Goal: Task Accomplishment & Management: Complete application form

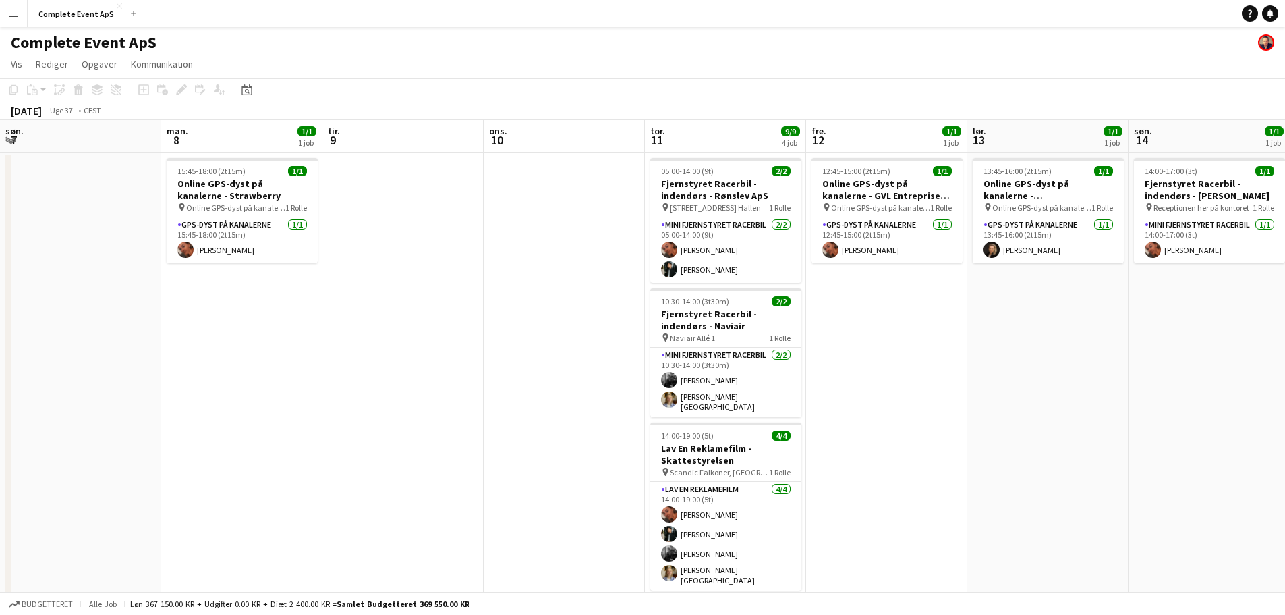
scroll to position [0, 464]
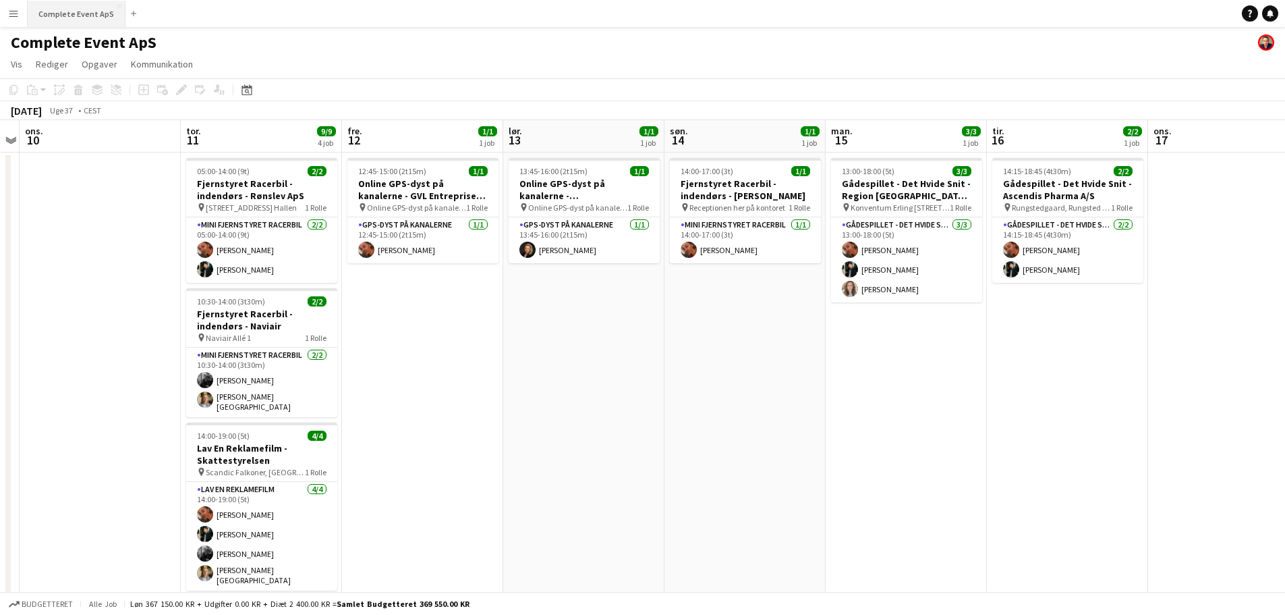
click at [76, 20] on button "Complete Event ApS Luk" at bounding box center [77, 14] width 98 height 26
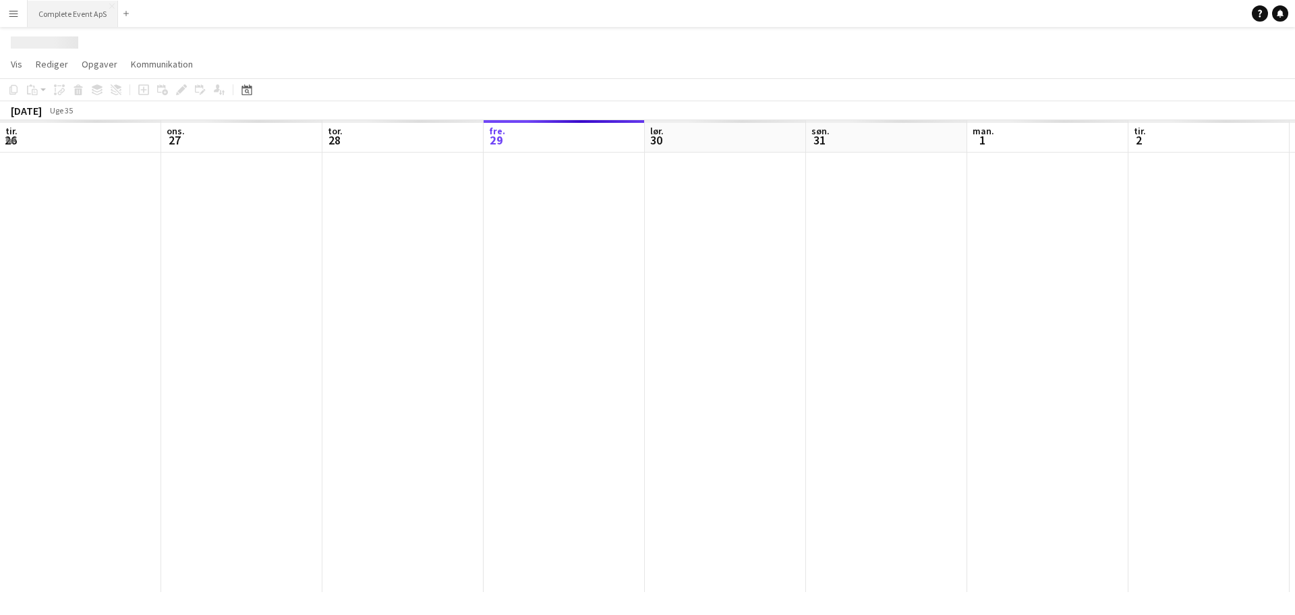
scroll to position [0, 322]
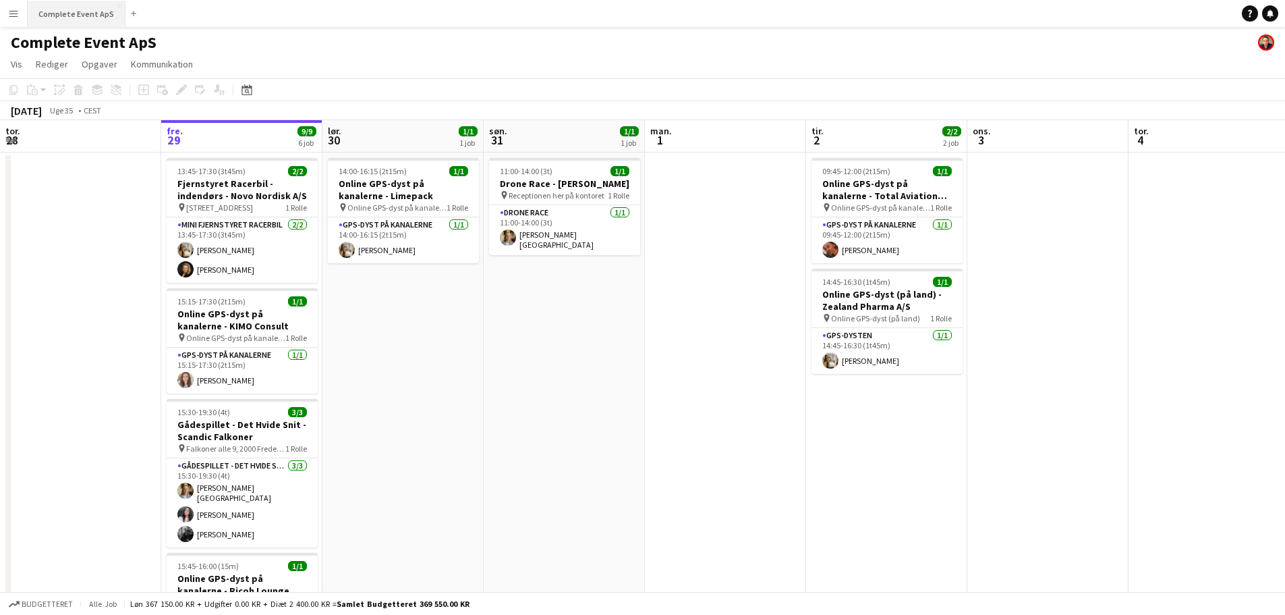
click at [76, 21] on button "Complete Event ApS Luk" at bounding box center [77, 14] width 98 height 26
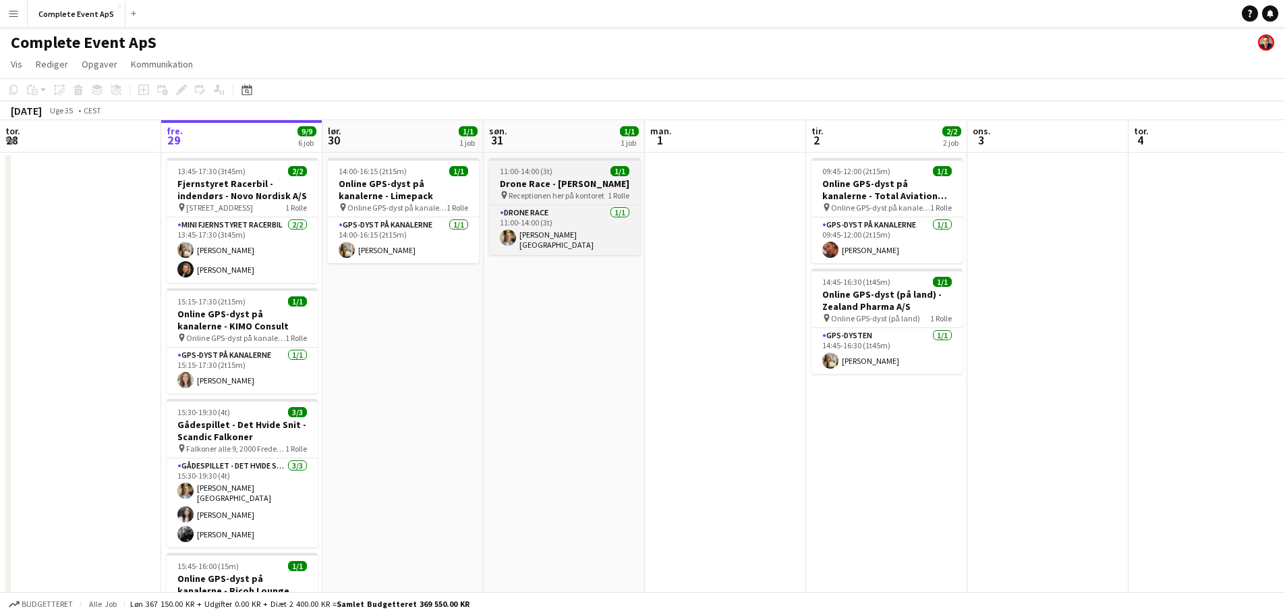
click at [577, 169] on div "11:00-14:00 (3t) 1/1" at bounding box center [564, 171] width 151 height 10
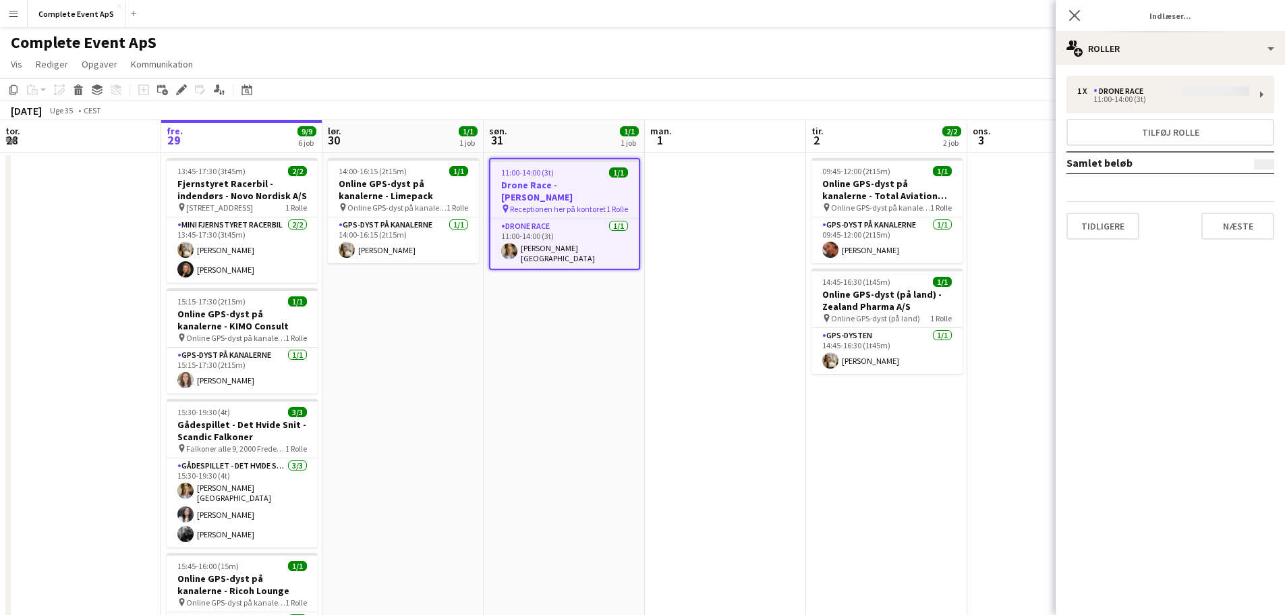
type input "**********"
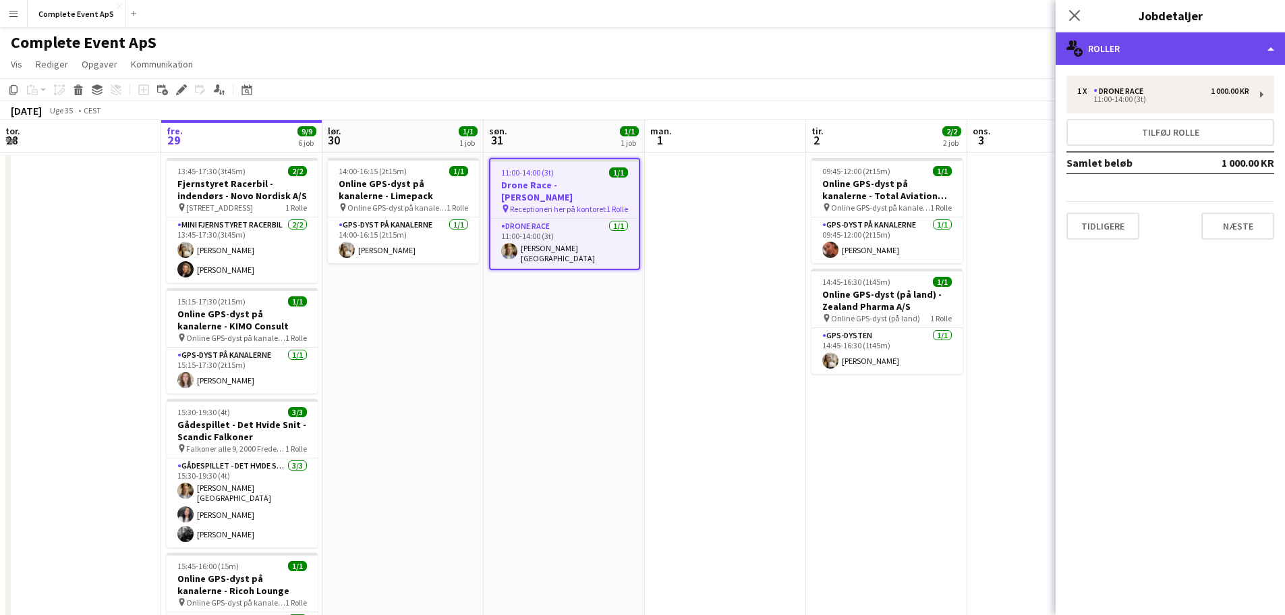
click at [1146, 44] on div "multiple-users-add Roller" at bounding box center [1170, 48] width 229 height 32
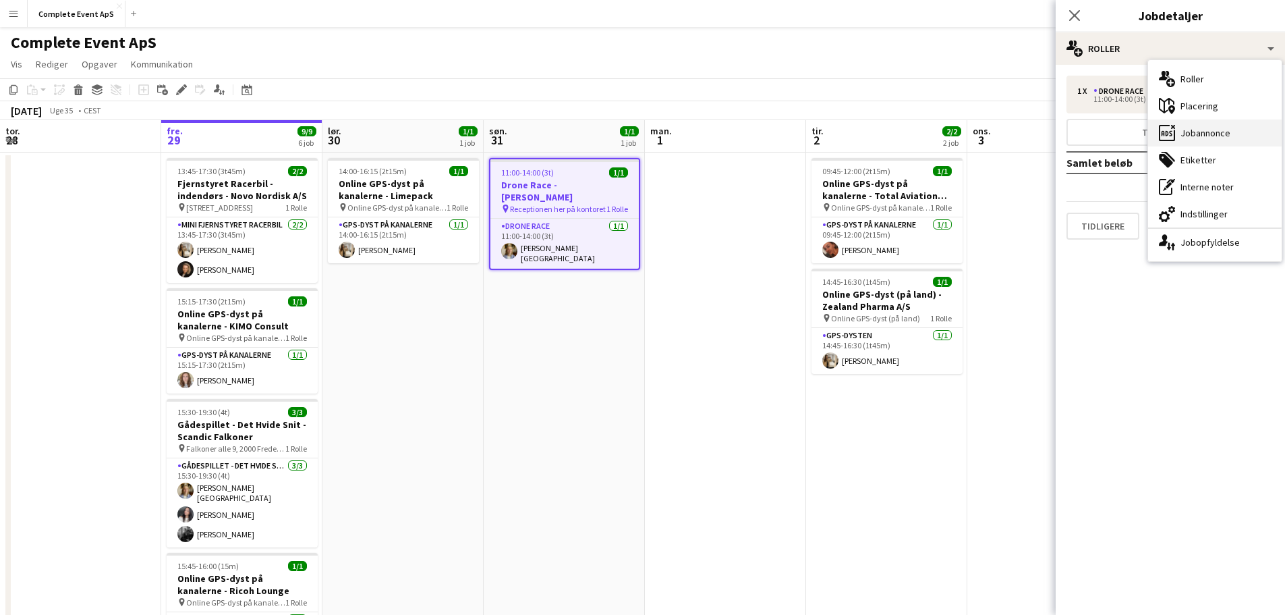
click at [1197, 130] on div "ads-window Jobannonce" at bounding box center [1215, 132] width 134 height 27
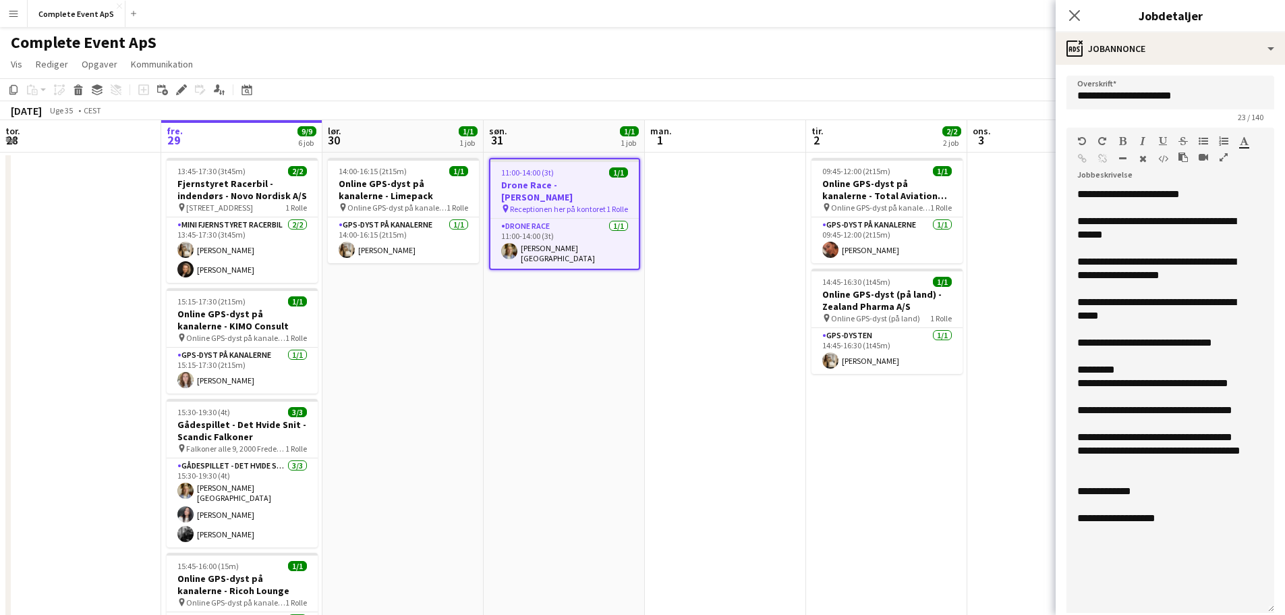
drag, startPoint x: 1258, startPoint y: 263, endPoint x: 1254, endPoint y: 607, distance: 344.1
click at [1254, 607] on div "**********" at bounding box center [1171, 400] width 208 height 425
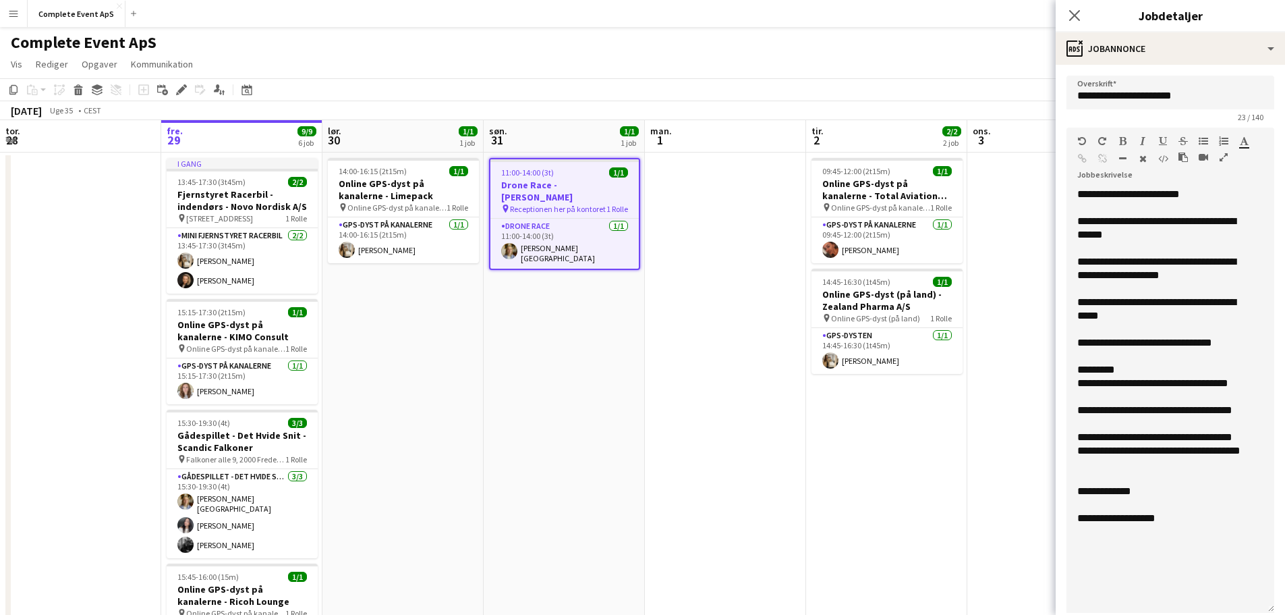
click at [579, 325] on app-date-cell "11:00-14:00 (3t) 1/1 Drone Race - [PERSON_NAME] pin Receptionen her på kontoret…" at bounding box center [564, 530] width 161 height 756
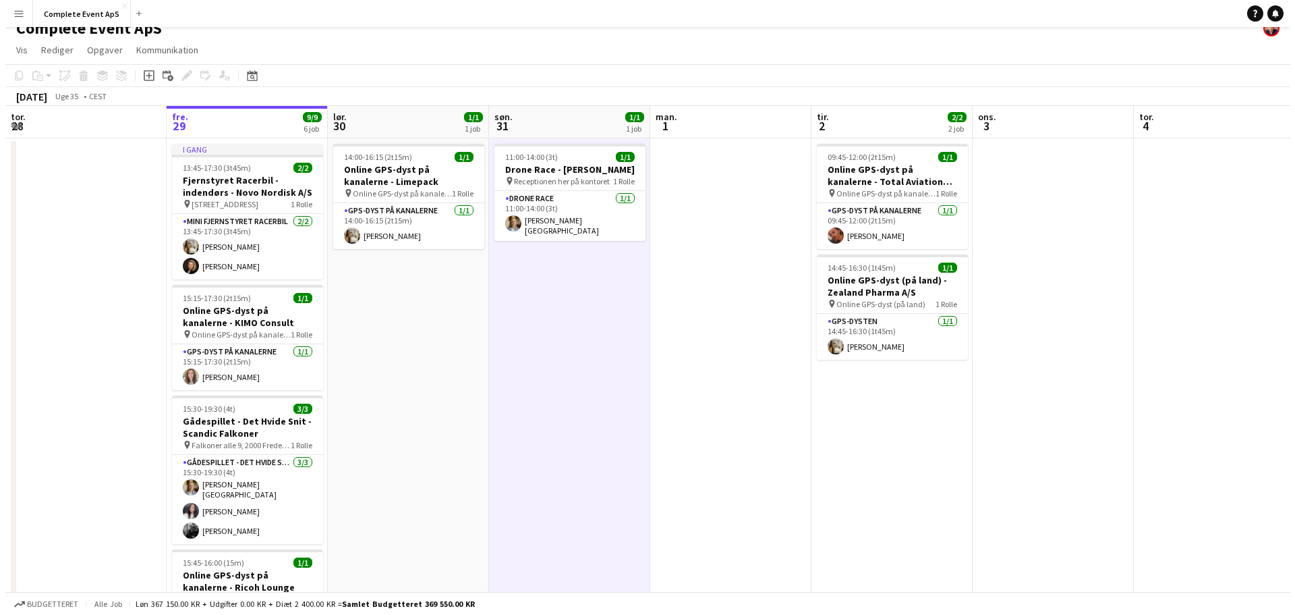
scroll to position [0, 0]
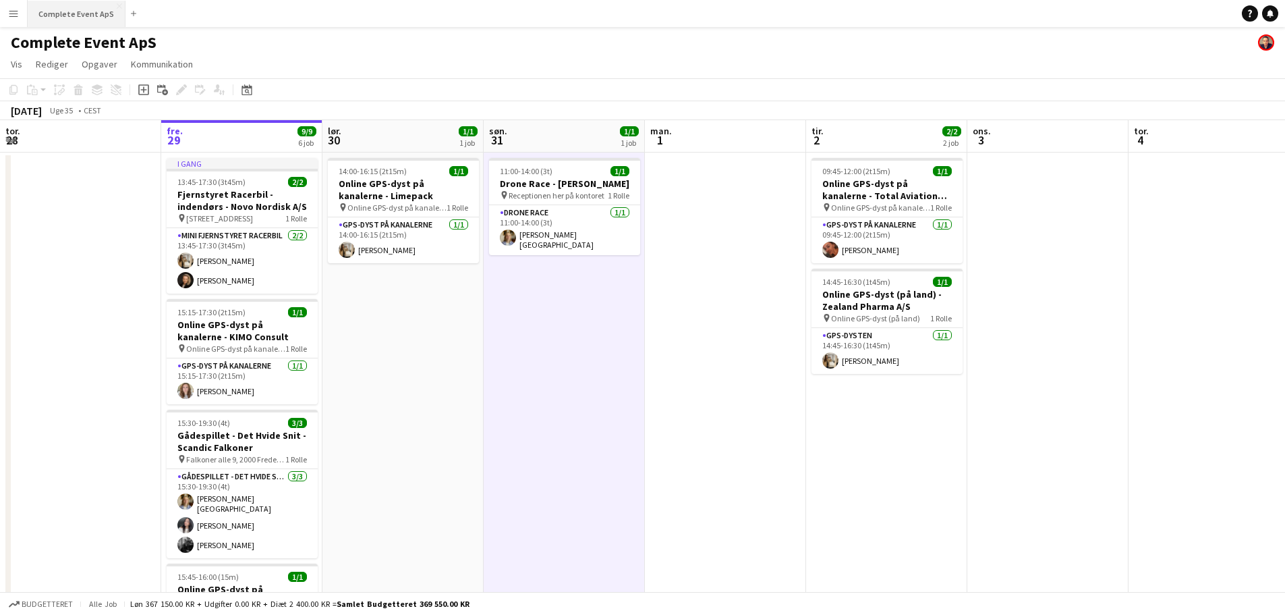
click at [79, 11] on button "Complete Event ApS Luk" at bounding box center [77, 14] width 98 height 26
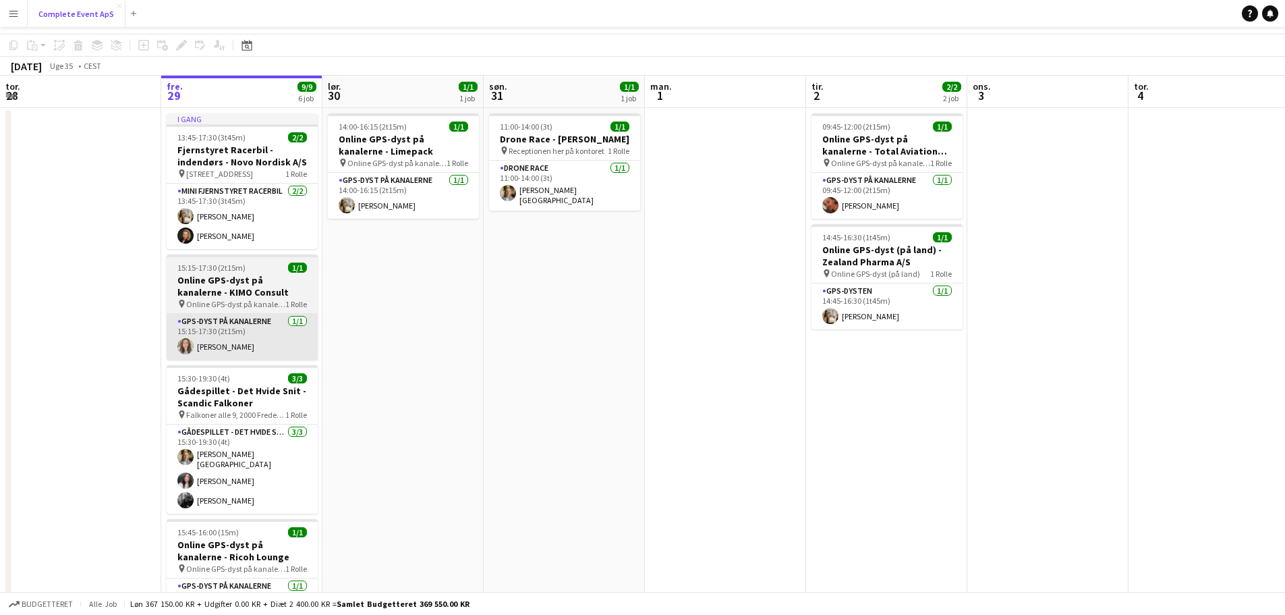
scroll to position [202, 0]
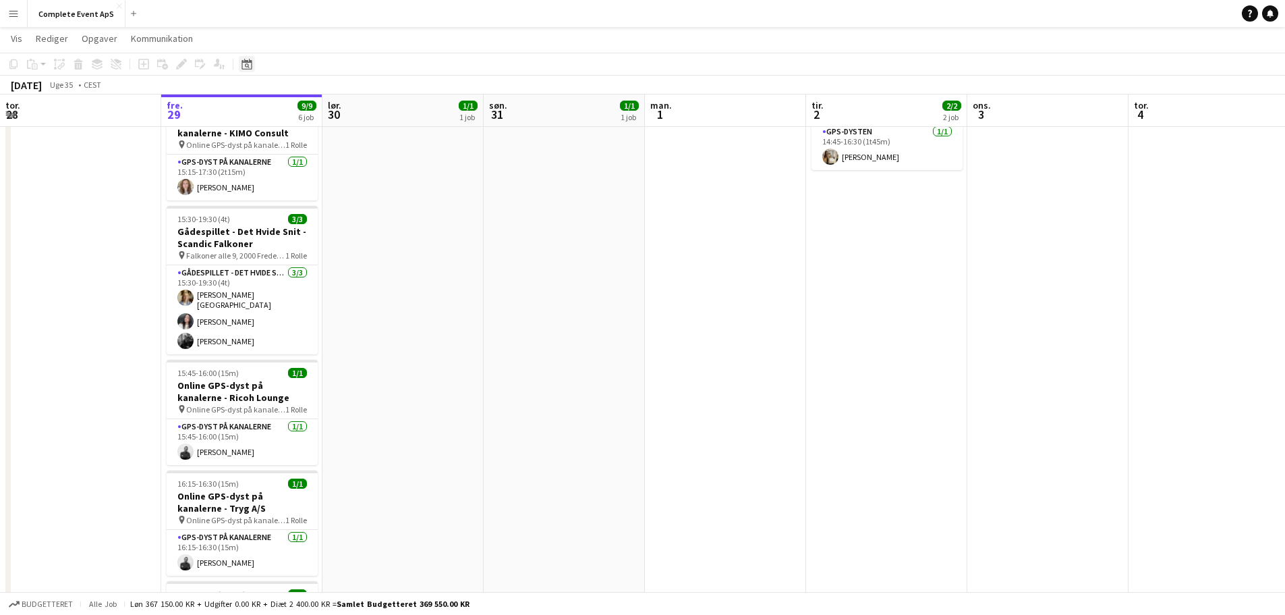
click at [242, 61] on icon at bounding box center [247, 64] width 10 height 11
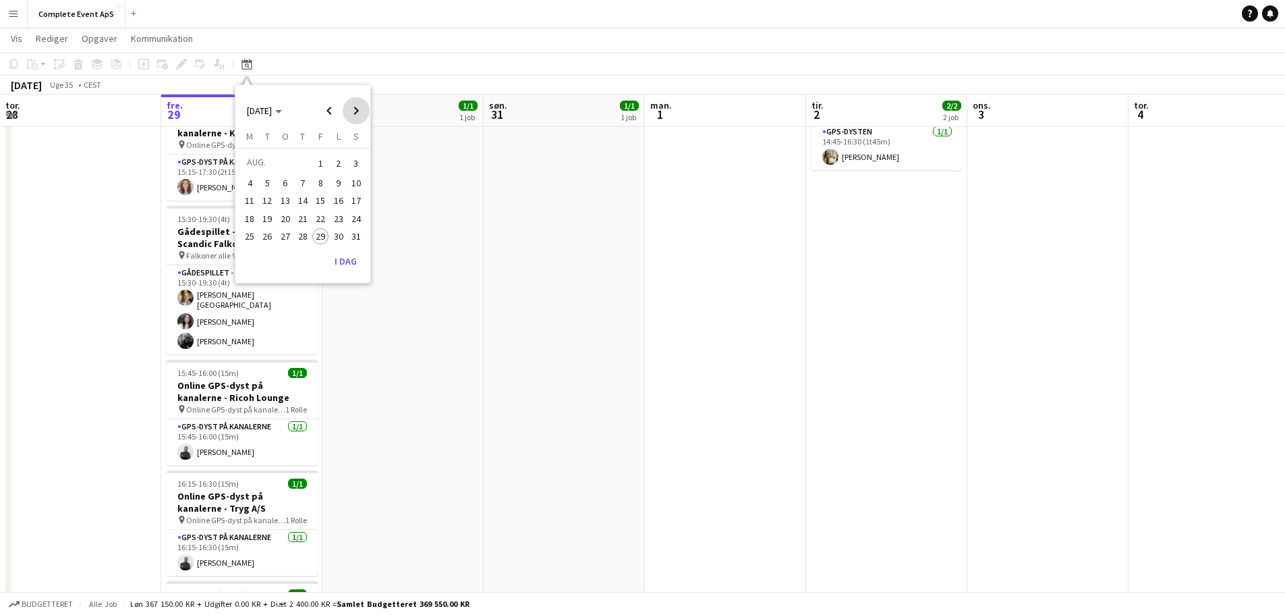
click at [358, 111] on span "Next month" at bounding box center [356, 110] width 27 height 27
click at [342, 233] on span "27" at bounding box center [339, 233] width 16 height 16
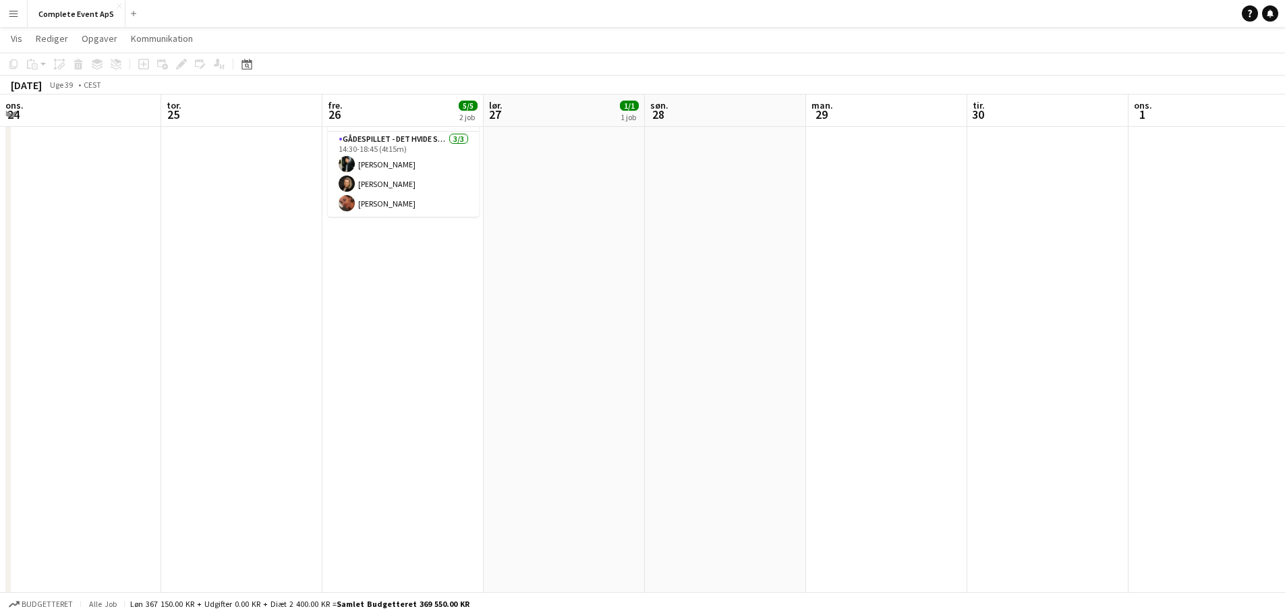
scroll to position [0, 464]
drag, startPoint x: 125, startPoint y: 248, endPoint x: 261, endPoint y: 275, distance: 138.9
click at [256, 275] on app-calendar-viewport "man. 22 2/2 1 job tir. 23 ons. 24 tor. 25 fre. 26 5/5 2 job lør. 27 1/1 1 job s…" at bounding box center [642, 282] width 1285 height 865
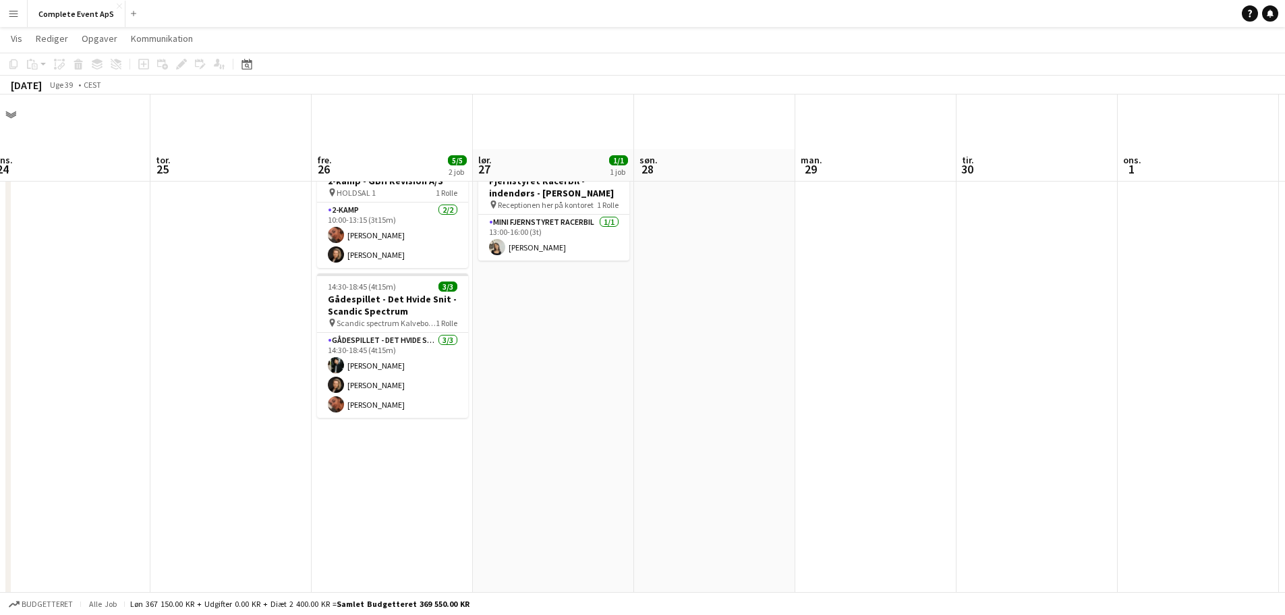
scroll to position [0, 0]
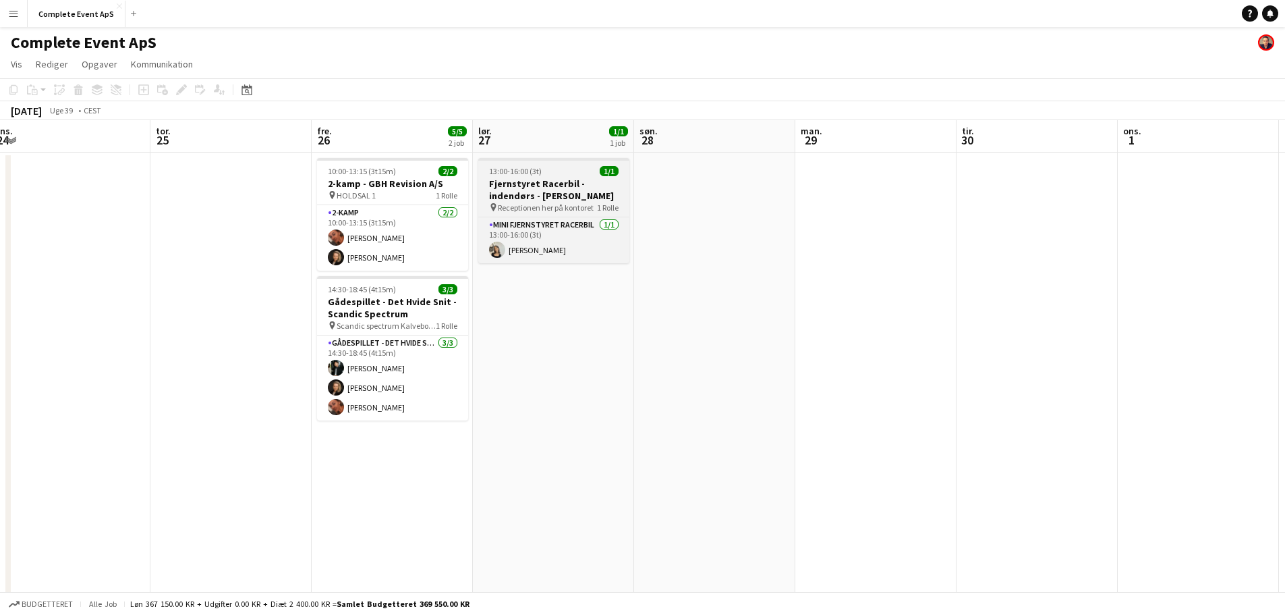
click at [559, 170] on div "13:00-16:00 (3t) 1/1" at bounding box center [553, 171] width 151 height 10
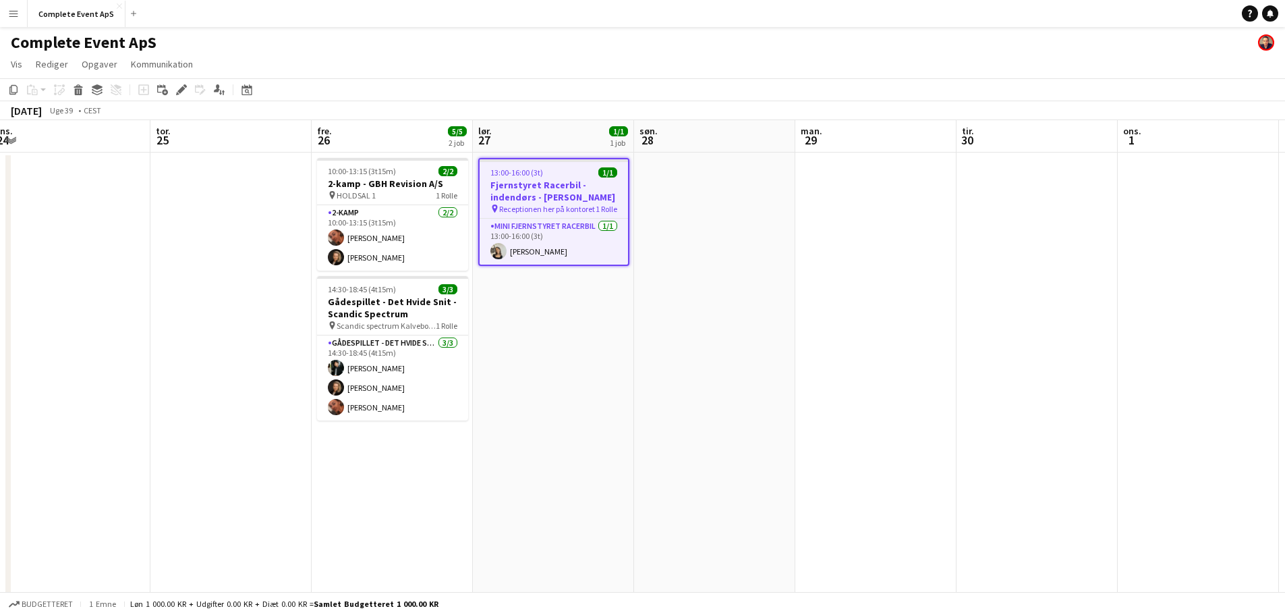
click at [559, 170] on div "13:00-16:00 (3t) 1/1" at bounding box center [554, 172] width 148 height 10
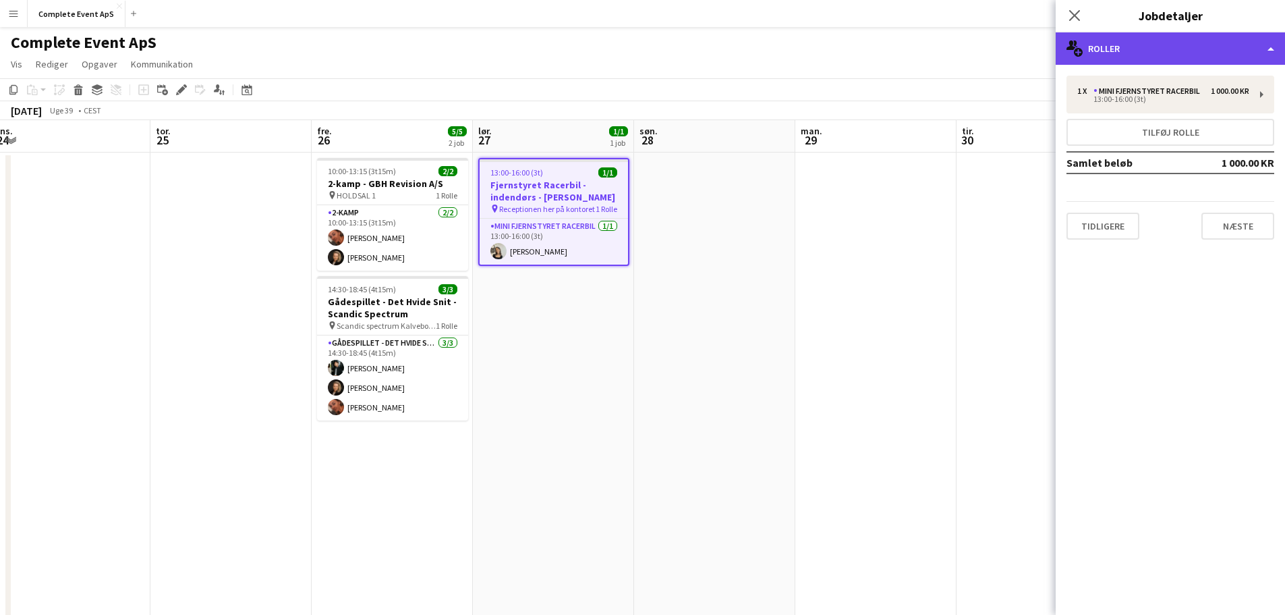
click at [1183, 53] on div "multiple-users-add Roller" at bounding box center [1170, 48] width 229 height 32
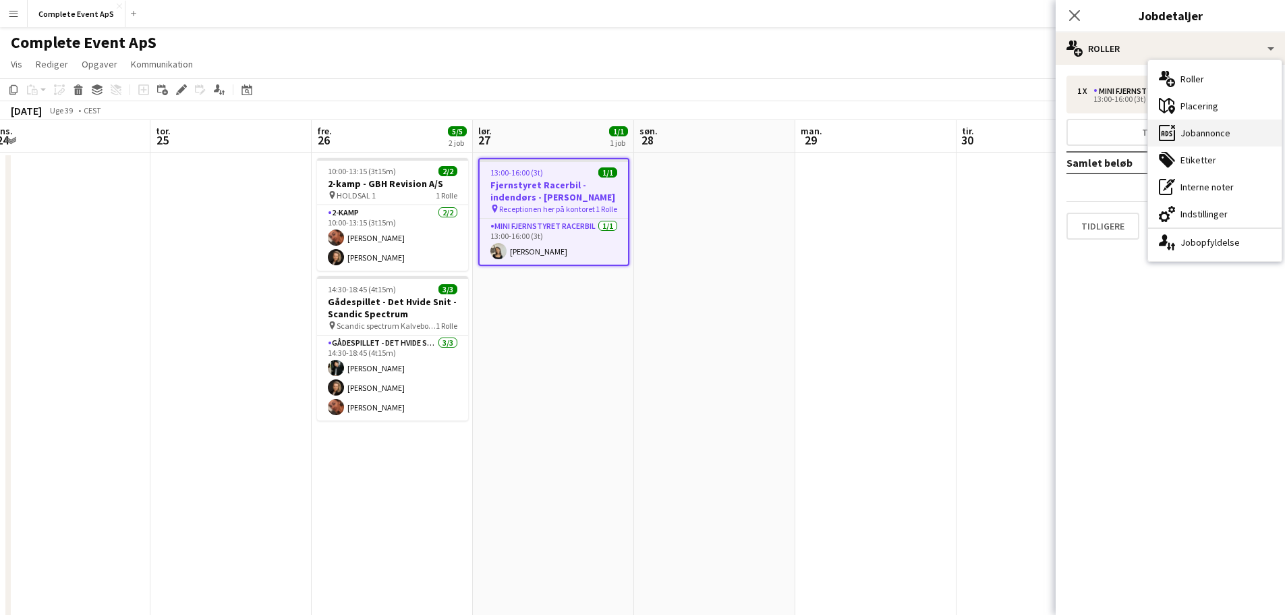
click at [1217, 130] on div "ads-window Jobannonce" at bounding box center [1215, 132] width 134 height 27
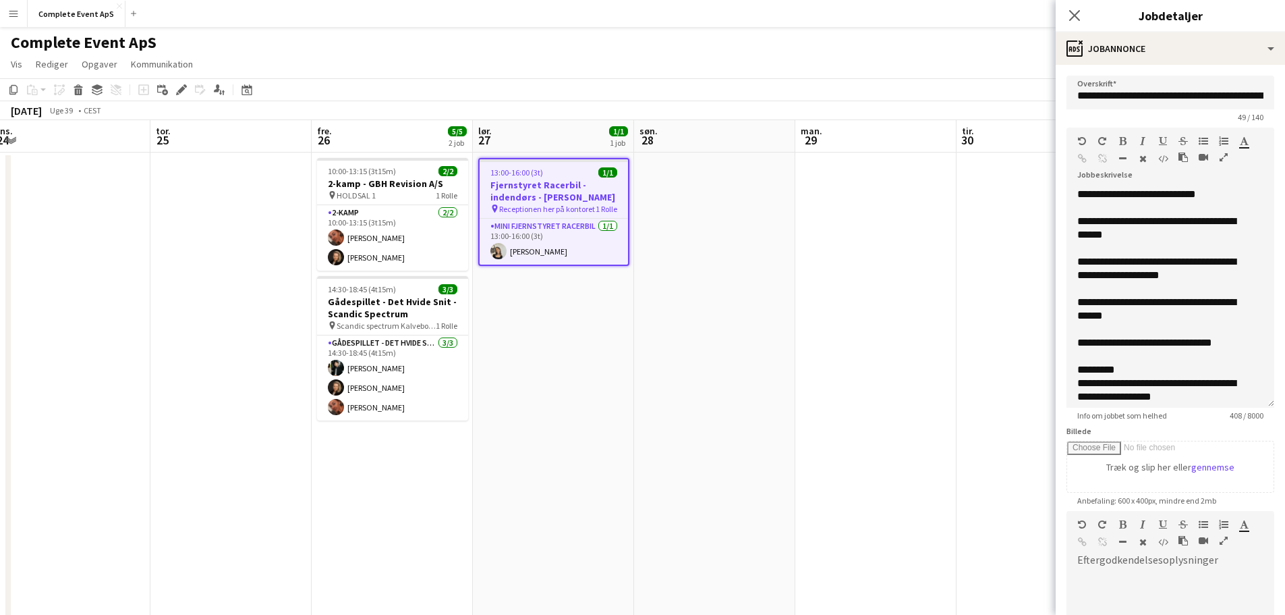
drag, startPoint x: 1247, startPoint y: 281, endPoint x: 1216, endPoint y: 379, distance: 103.1
click at [1251, 420] on app-form-group "**********" at bounding box center [1171, 274] width 208 height 293
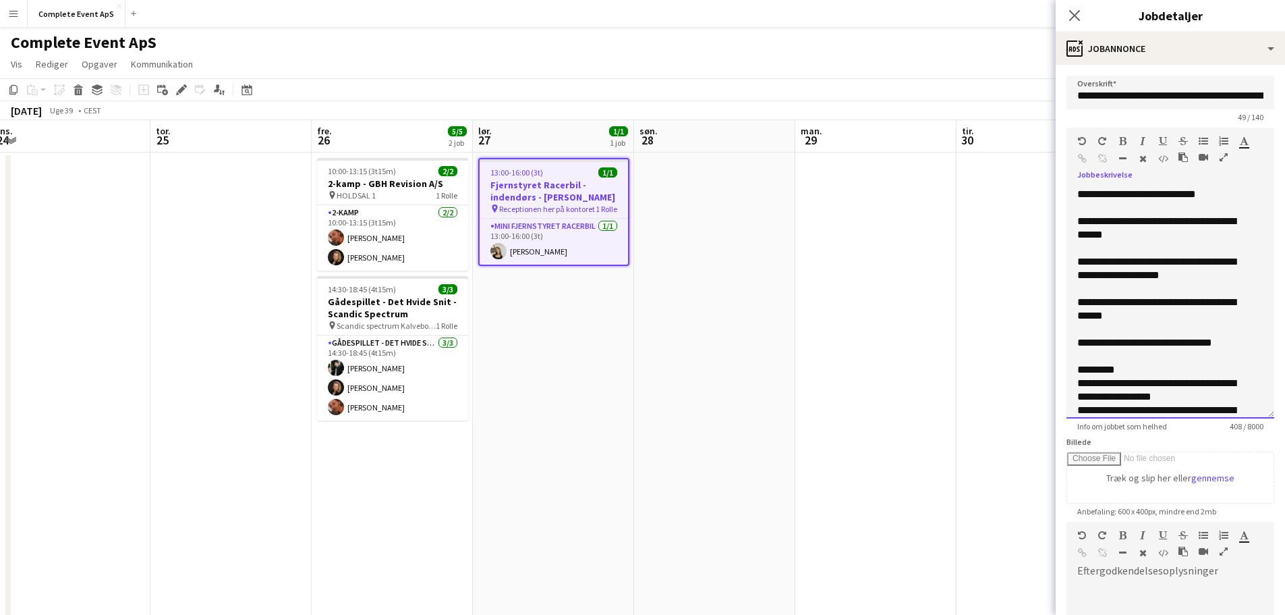
drag, startPoint x: 1159, startPoint y: 304, endPoint x: 1185, endPoint y: 301, distance: 26.4
click at [1159, 303] on div "**********" at bounding box center [1160, 308] width 166 height 27
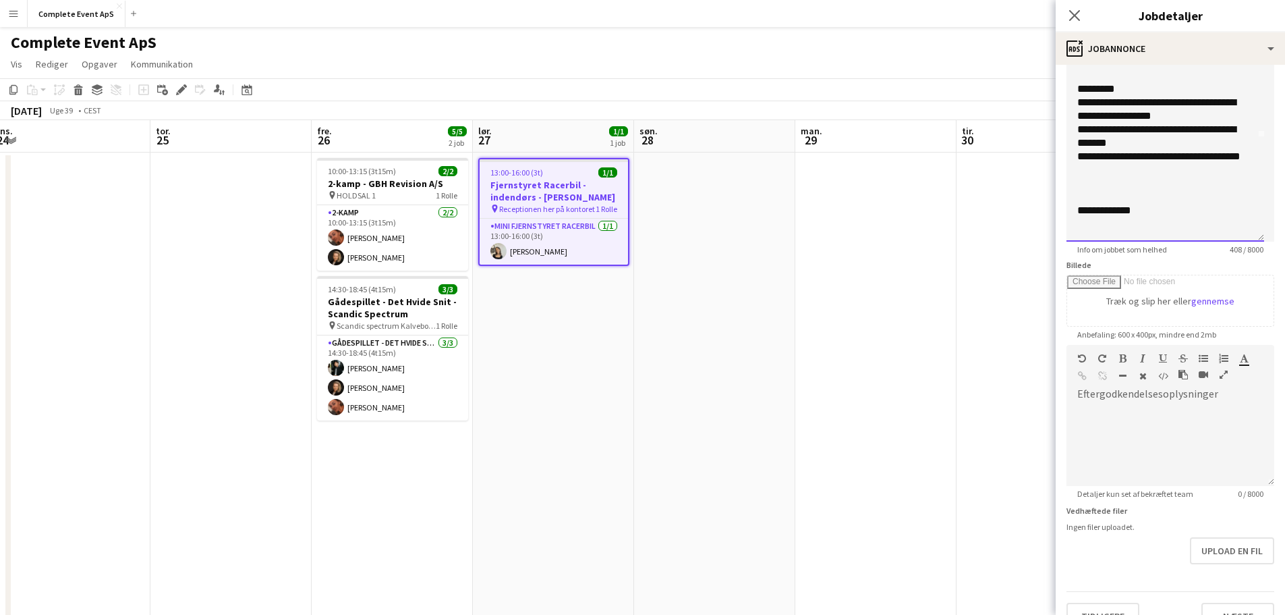
scroll to position [202, 0]
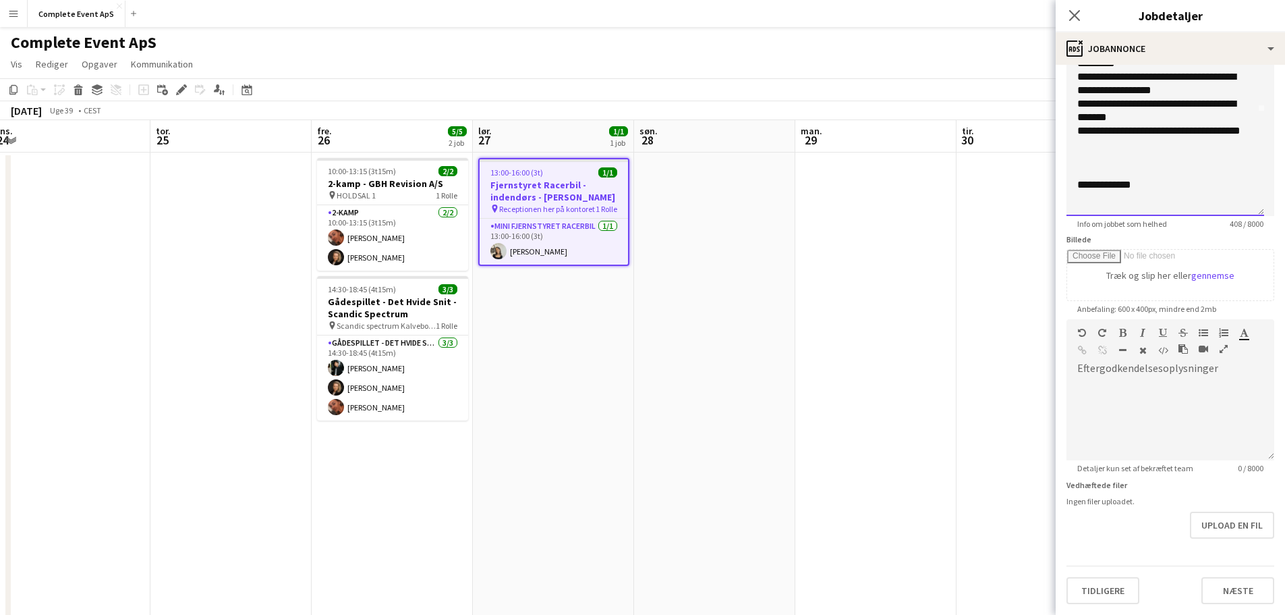
click at [1100, 132] on div "**********" at bounding box center [1160, 137] width 166 height 27
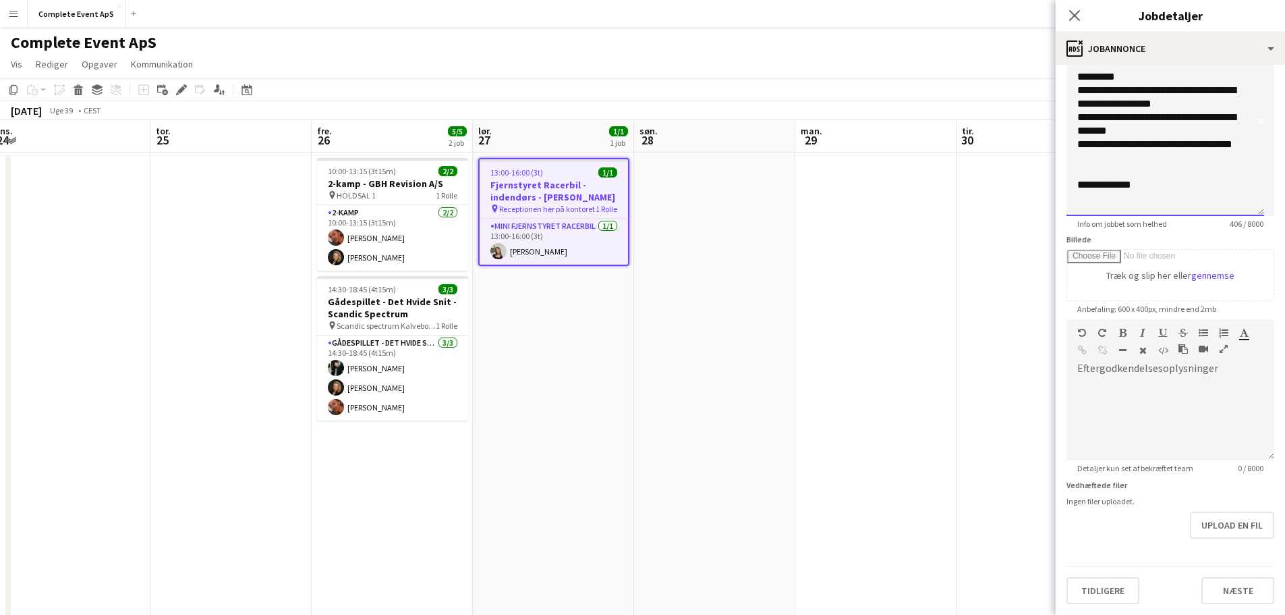
scroll to position [104, 0]
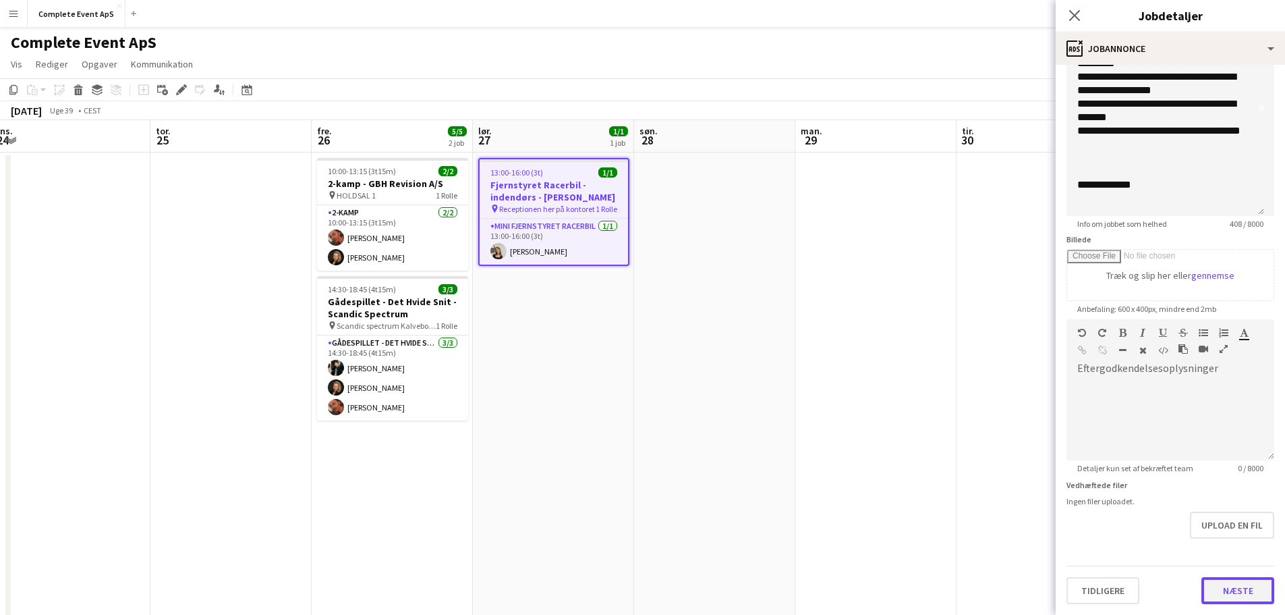
click at [1223, 584] on button "Næste" at bounding box center [1237, 590] width 73 height 27
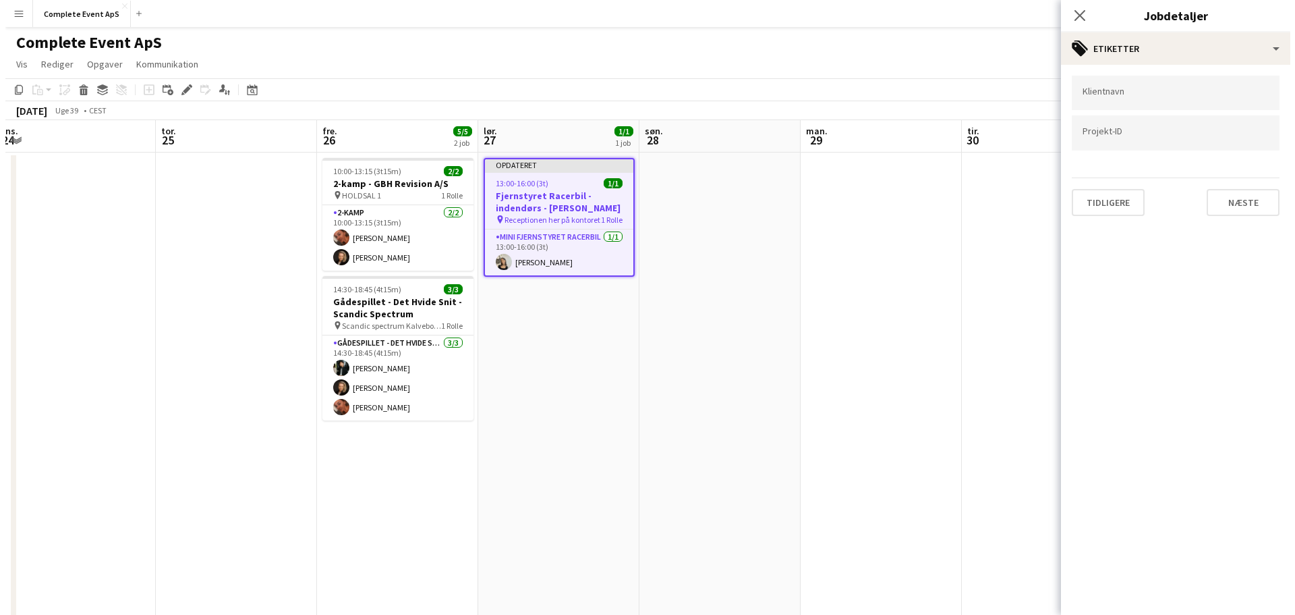
scroll to position [0, 0]
click at [919, 461] on app-date-cell at bounding box center [875, 535] width 161 height 766
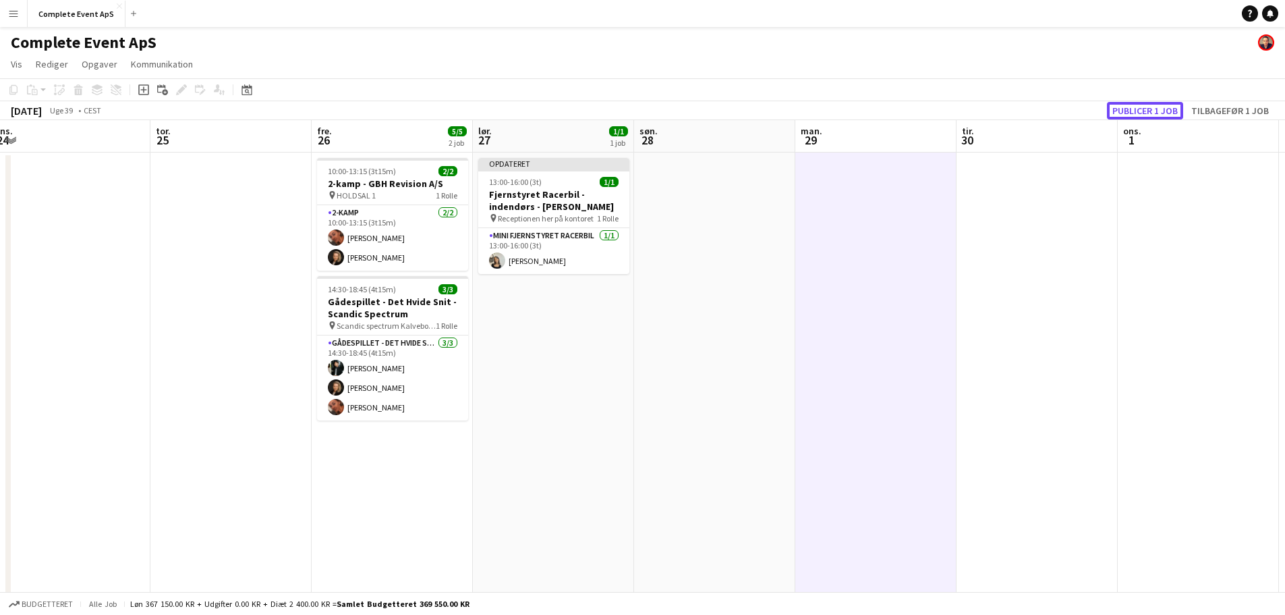
click at [1153, 115] on button "Publicer 1 job" at bounding box center [1145, 111] width 76 height 18
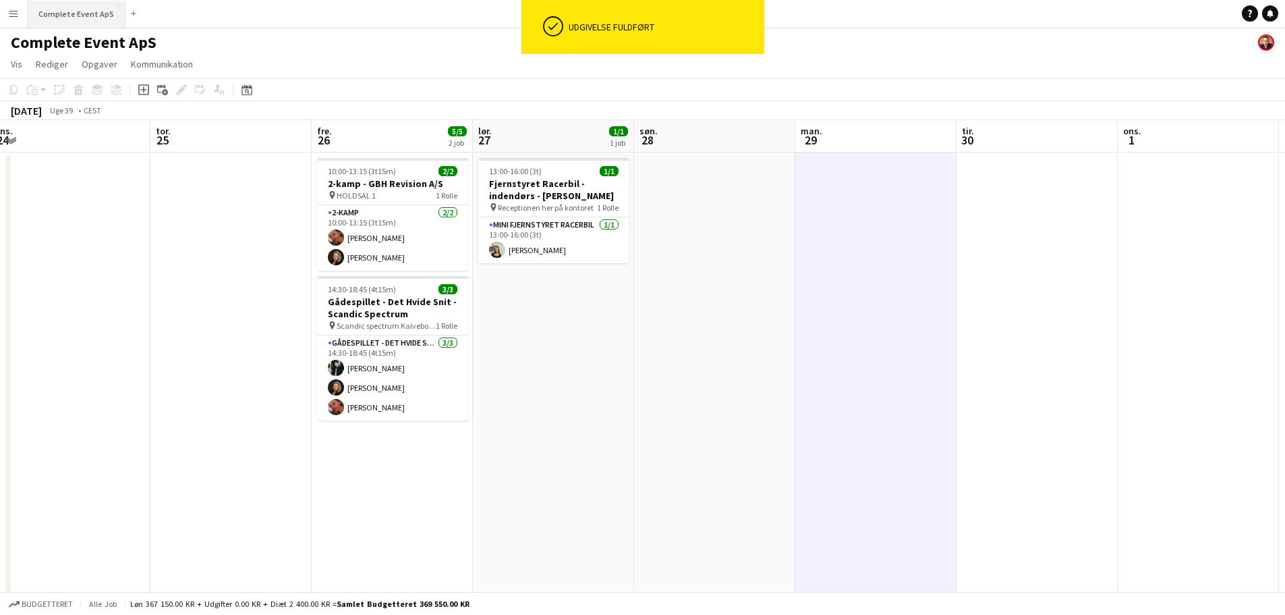
click at [86, 11] on button "Complete Event ApS Luk" at bounding box center [77, 14] width 98 height 26
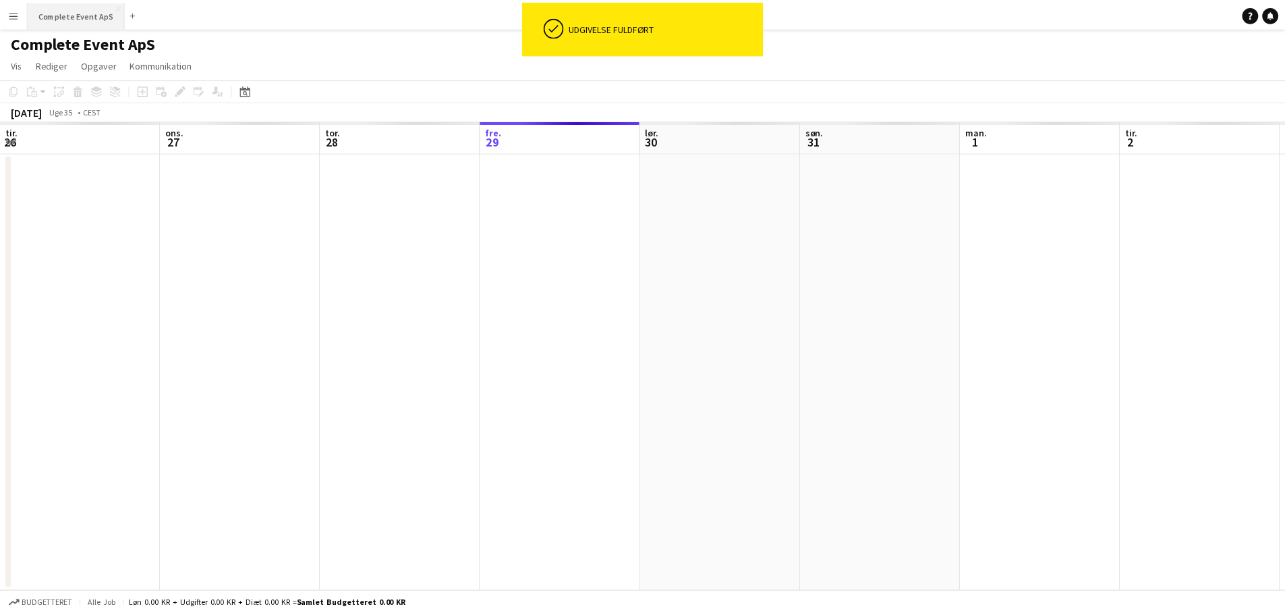
scroll to position [0, 322]
